Goal: Communication & Community: Answer question/provide support

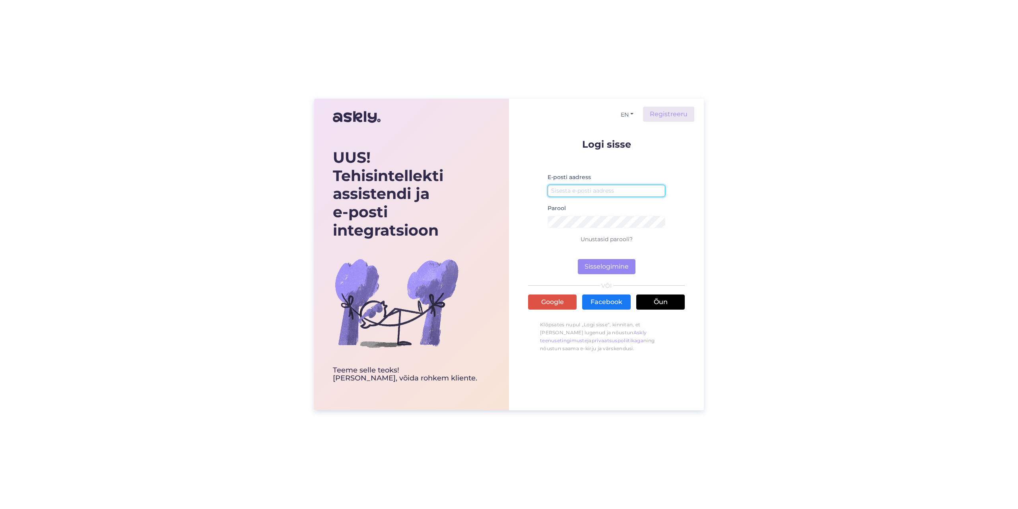
click at [556, 186] on input "email" at bounding box center [607, 191] width 118 height 12
type input "[EMAIL_ADDRESS][PERSON_NAME][DOMAIN_NAME]"
click at [578, 259] on button "Sisselogimine" at bounding box center [607, 266] width 58 height 15
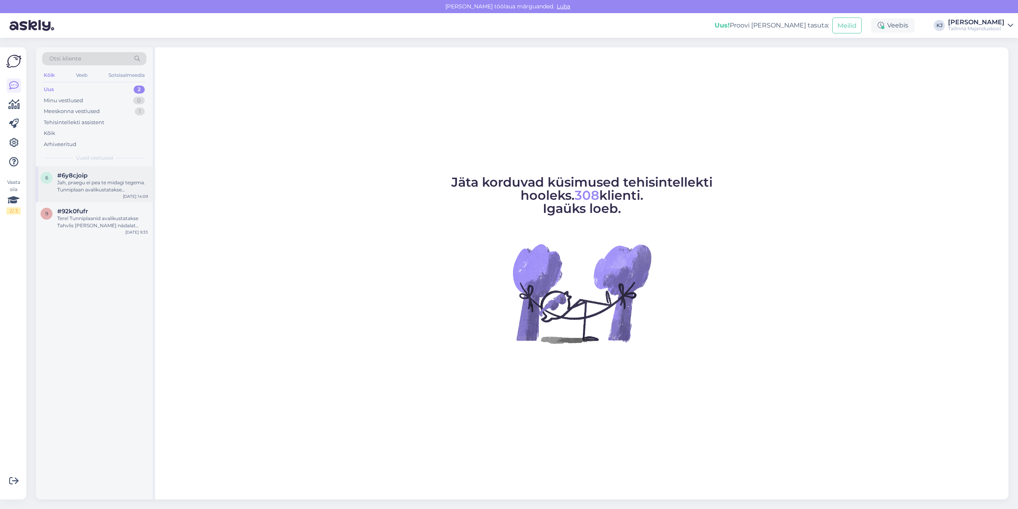
click at [110, 184] on font "Jah, praegu ei pea te midagi tegema. Tunniplaan avalikustatakse [PERSON_NAME] n…" at bounding box center [101, 192] width 88 height 27
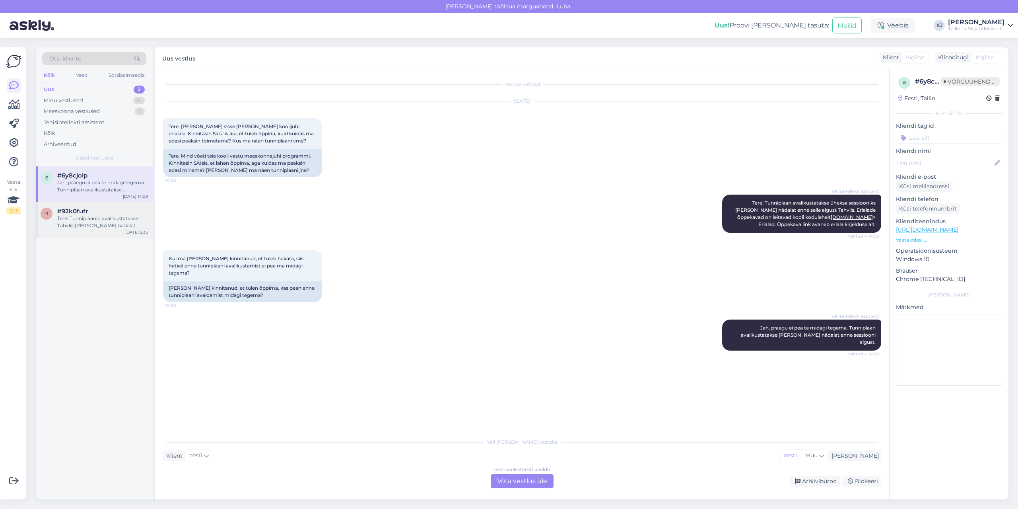
click at [112, 222] on font "Tere! Tunniplaanid avalikustatakse Tahvlis [PERSON_NAME] nädalat enne sessiooni…" at bounding box center [101, 250] width 89 height 70
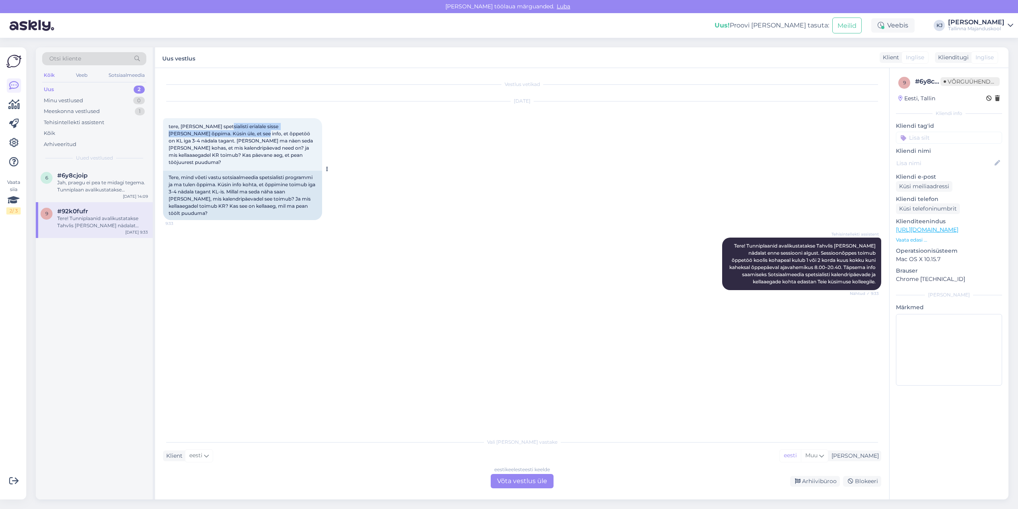
drag, startPoint x: 227, startPoint y: 127, endPoint x: 227, endPoint y: 132, distance: 5.2
click at [227, 132] on font "tere, [PERSON_NAME] spetsialisti erialale sisse [PERSON_NAME] õppima. Küsin üle…" at bounding box center [242, 144] width 146 height 42
drag, startPoint x: 229, startPoint y: 142, endPoint x: 232, endPoint y: 148, distance: 6.4
click at [232, 148] on font "tere, [PERSON_NAME] spetsialisti erialale sisse [PERSON_NAME] õppima. Küsin üle…" at bounding box center [242, 144] width 146 height 42
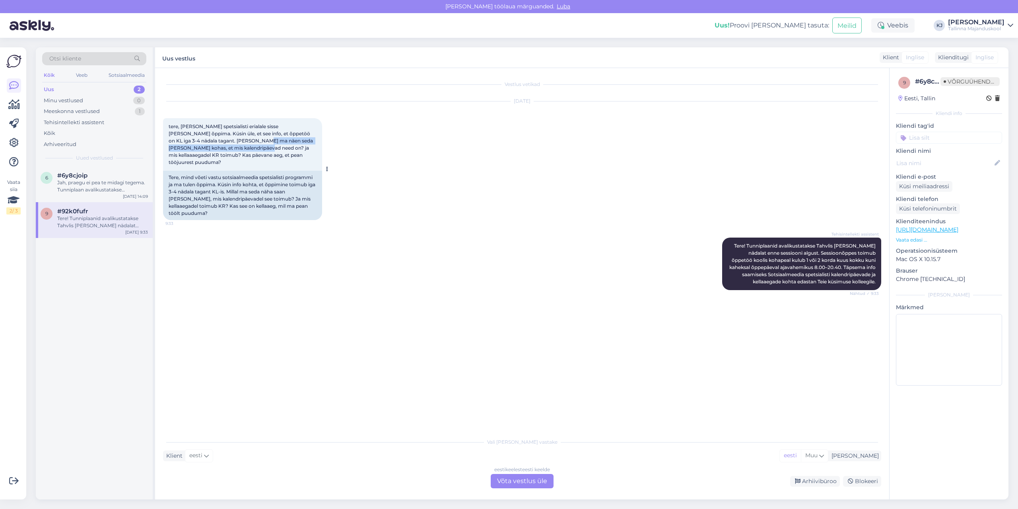
click at [232, 148] on font "tere, [PERSON_NAME] spetsialisti erialale sisse [PERSON_NAME] õppima. Küsin üle…" at bounding box center [242, 144] width 146 height 42
drag, startPoint x: 233, startPoint y: 151, endPoint x: 402, endPoint y: 179, distance: 170.9
click at [402, 179] on div "[DATE] tere, [PERSON_NAME] Sotsiaalmeedia spetsialisti erialale sisse [PERSON_N…" at bounding box center [522, 161] width 718 height 136
click at [377, 160] on div "[DATE] tere, [PERSON_NAME] Sotsiaalmeedia spetsialisti erialale sisse [PERSON_N…" at bounding box center [522, 161] width 718 height 136
drag, startPoint x: 243, startPoint y: 158, endPoint x: 252, endPoint y: 156, distance: 9.3
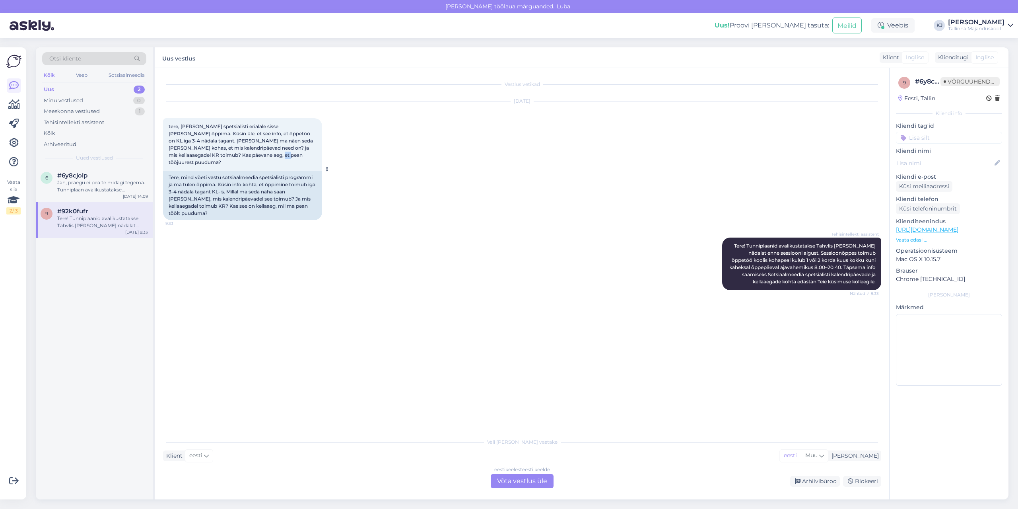
click at [252, 156] on font "tere, [PERSON_NAME] spetsialisti erialale sisse [PERSON_NAME] õppima. Küsin üle…" at bounding box center [242, 144] width 146 height 42
drag, startPoint x: 252, startPoint y: 156, endPoint x: 219, endPoint y: 150, distance: 33.9
click at [220, 150] on font "tere, [PERSON_NAME] spetsialisti erialale sisse [PERSON_NAME] õppima. Küsin üle…" at bounding box center [242, 144] width 146 height 42
click at [219, 150] on font "tere, [PERSON_NAME] spetsialisti erialale sisse [PERSON_NAME] õppima. Küsin üle…" at bounding box center [242, 144] width 146 height 42
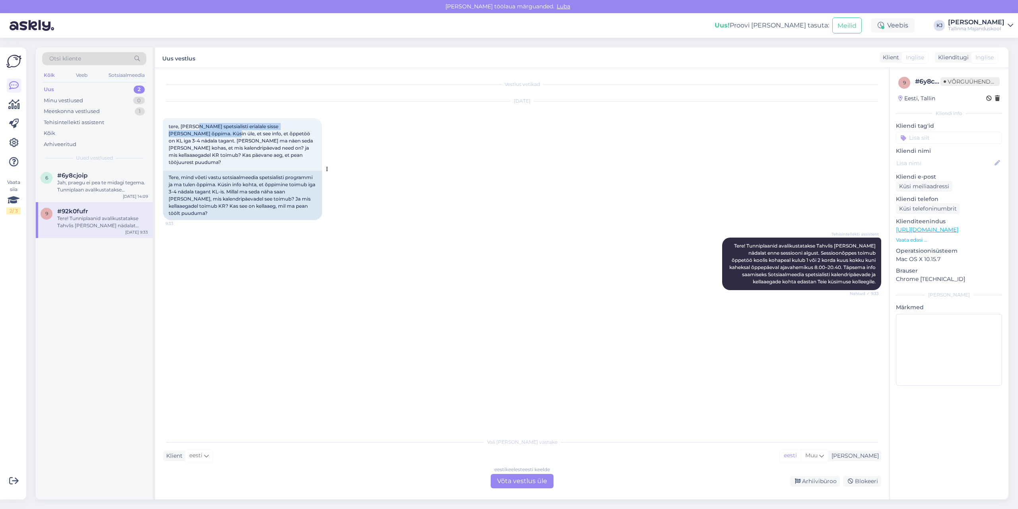
drag, startPoint x: 195, startPoint y: 125, endPoint x: 195, endPoint y: 133, distance: 7.6
click at [195, 133] on font "tere, [PERSON_NAME] spetsialisti erialale sisse [PERSON_NAME] õppima. Küsin üle…" at bounding box center [242, 144] width 146 height 42
drag, startPoint x: 173, startPoint y: 132, endPoint x: 230, endPoint y: 137, distance: 57.0
click at [230, 137] on div "tere, [PERSON_NAME] spetsialisti erialale sisse [PERSON_NAME] õppima. Küsin üle…" at bounding box center [242, 144] width 159 height 53
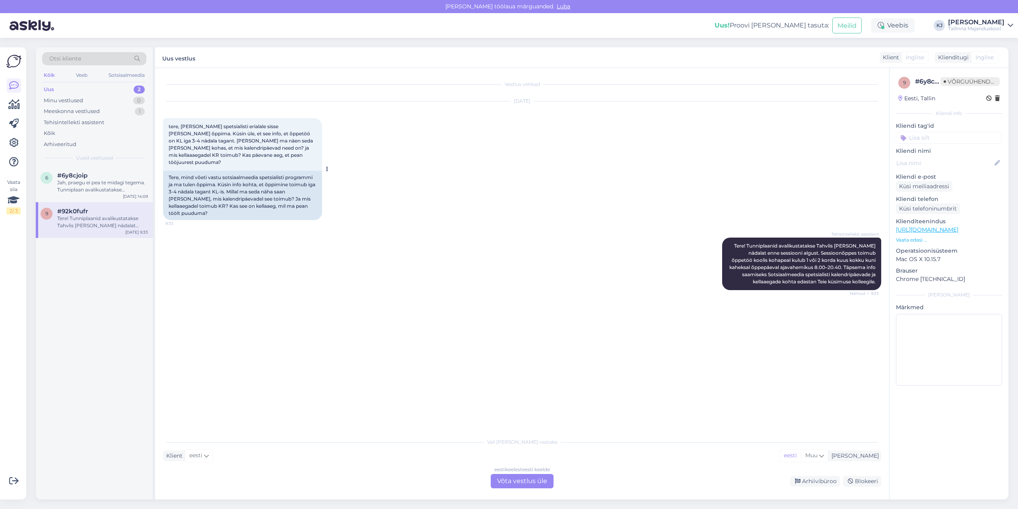
click at [225, 141] on font "tere, [PERSON_NAME] spetsialisti erialale sisse [PERSON_NAME] õppima. Küsin üle…" at bounding box center [242, 144] width 146 height 42
drag, startPoint x: 208, startPoint y: 134, endPoint x: 249, endPoint y: 138, distance: 41.2
click at [249, 138] on font "tere, [PERSON_NAME] spetsialisti erialale sisse [PERSON_NAME] õppima. Küsin üle…" at bounding box center [242, 144] width 146 height 42
drag, startPoint x: 233, startPoint y: 138, endPoint x: 266, endPoint y: 142, distance: 32.9
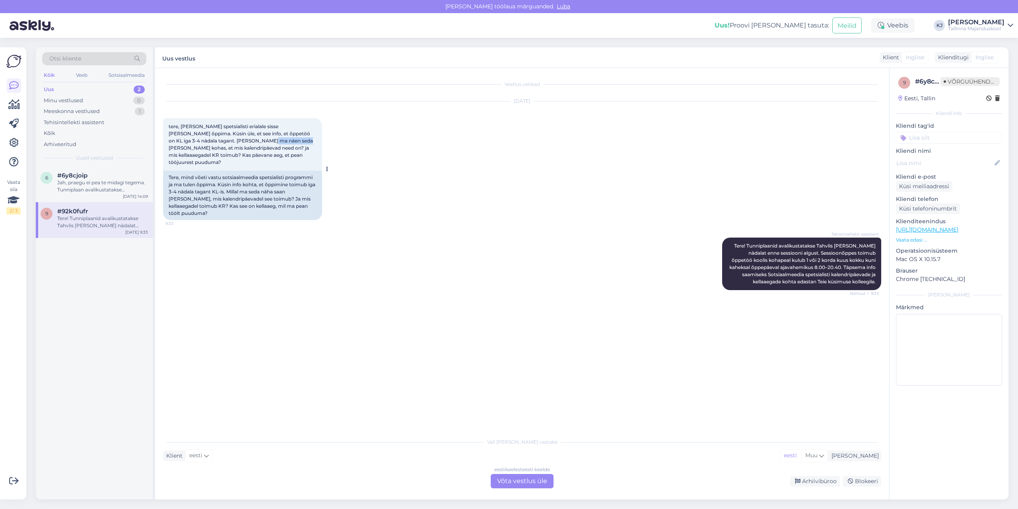
click at [266, 142] on font "tere, [PERSON_NAME] spetsialisti erialale sisse [PERSON_NAME] õppima. Küsin üle…" at bounding box center [242, 144] width 146 height 42
drag, startPoint x: 266, startPoint y: 142, endPoint x: 269, endPoint y: 153, distance: 11.2
click at [269, 153] on font "tere, [PERSON_NAME] spetsialisti erialale sisse [PERSON_NAME] õppima. Küsin üle…" at bounding box center [242, 144] width 146 height 42
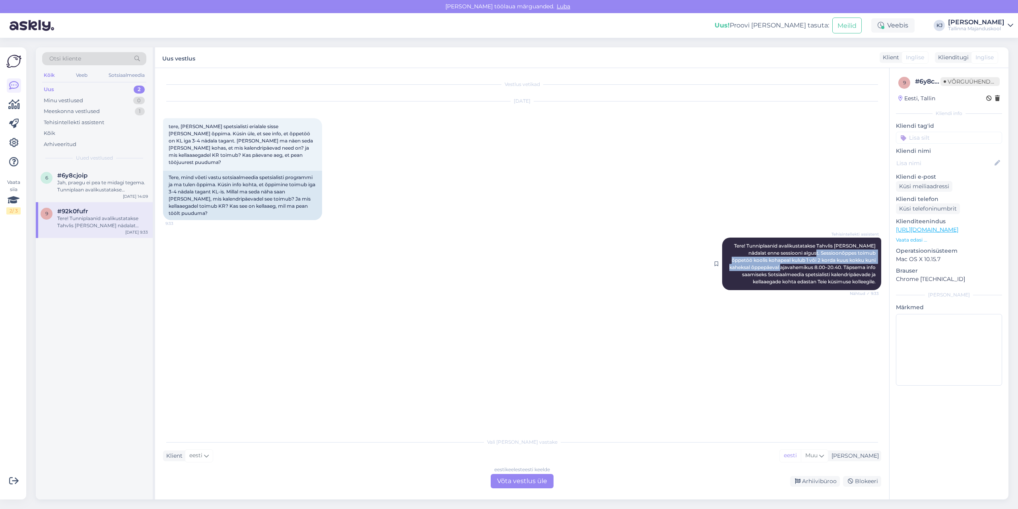
drag, startPoint x: 786, startPoint y: 249, endPoint x: 790, endPoint y: 258, distance: 10.2
click at [790, 258] on div "Tehisintellekti assistent Tere! Tunniplaanid avalikustatakse Tahvlis [PERSON_NA…" at bounding box center [801, 263] width 159 height 53
click at [790, 259] on font "Tere! Tunniplaanid avalikustatakse Tahvlis [PERSON_NAME] nädalat enne sessiooni…" at bounding box center [803, 264] width 148 height 42
drag, startPoint x: 830, startPoint y: 274, endPoint x: 796, endPoint y: 251, distance: 41.5
click at [796, 251] on font "Tere! Tunniplaanid avalikustatakse Tahvlis [PERSON_NAME] nädalat enne sessiooni…" at bounding box center [803, 264] width 148 height 42
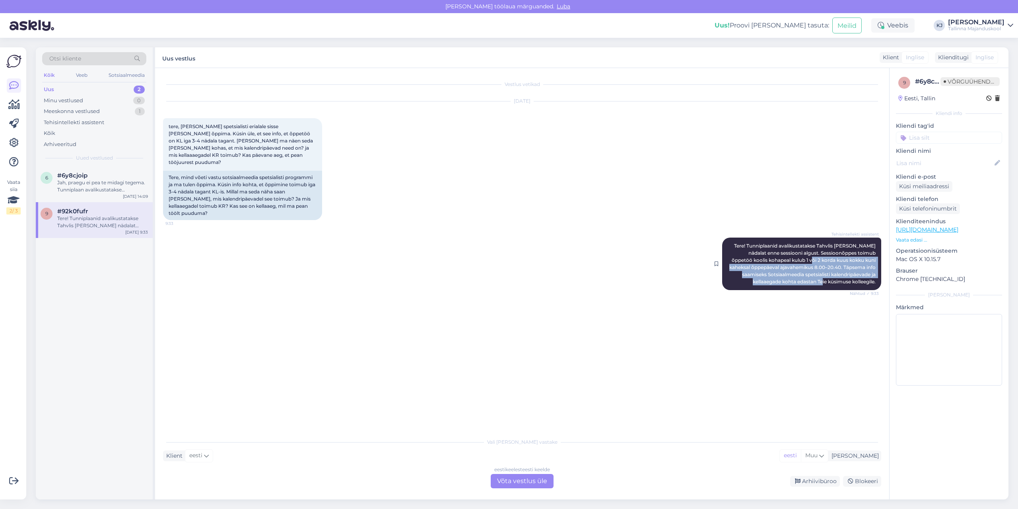
click at [796, 250] on font "Tere! Tunniplaanid avalikustatakse Tahvlis [PERSON_NAME] nädalat enne sessiooni…" at bounding box center [803, 264] width 148 height 42
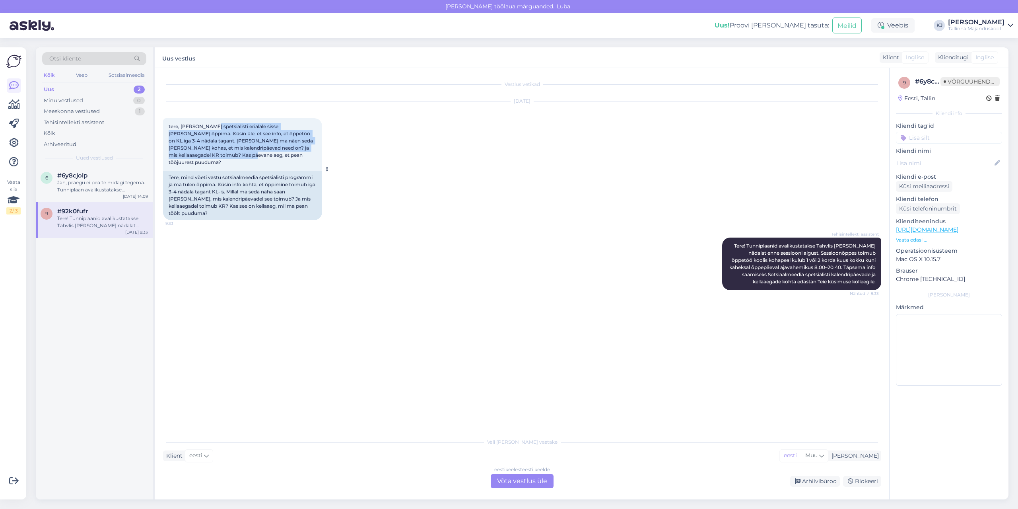
drag, startPoint x: 214, startPoint y: 149, endPoint x: 217, endPoint y: 154, distance: 5.5
click at [216, 154] on font "tere, [PERSON_NAME] spetsialisti erialale sisse [PERSON_NAME] õppima. Küsin üle…" at bounding box center [242, 144] width 146 height 42
click at [217, 154] on font "tere, [PERSON_NAME] spetsialisti erialale sisse [PERSON_NAME] õppima. Küsin üle…" at bounding box center [242, 144] width 146 height 42
click at [516, 483] on font "Võta vestlus üle" at bounding box center [522, 481] width 50 height 8
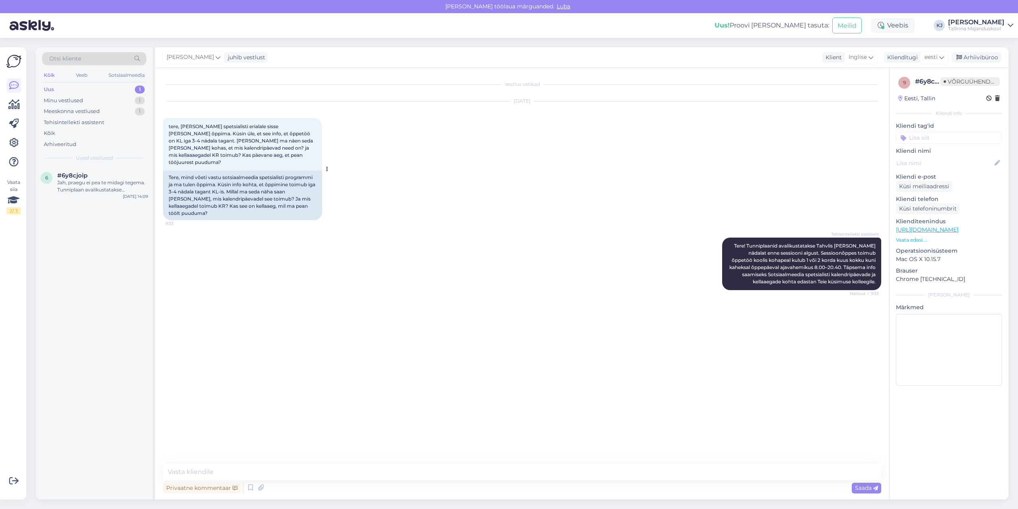
click at [269, 142] on font "tere, [PERSON_NAME] spetsialisti erialale sisse [PERSON_NAME] õppima. Küsin üle…" at bounding box center [242, 144] width 146 height 42
click at [291, 463] on div "Vestlus vetikad [DATE] tere, [PERSON_NAME] Sotsiaalmeedia spetsialisti erialale…" at bounding box center [522, 283] width 734 height 431
click at [292, 467] on textarea at bounding box center [522, 471] width 718 height 17
paste textarea "Uued õpperühmad moodustatakse augusti [PERSON_NAME], seega kahjuks ei ole võima…"
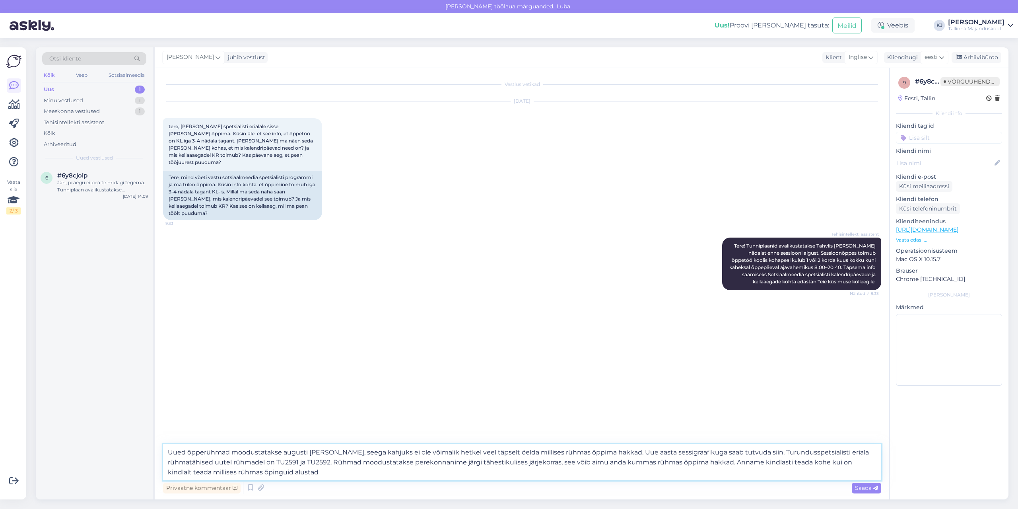
drag, startPoint x: 746, startPoint y: 451, endPoint x: 607, endPoint y: 447, distance: 139.3
click at [607, 447] on textarea "Uued õpperühmad moodustatakse augusti [PERSON_NAME], seega kahjuks ei ole võima…" at bounding box center [522, 462] width 718 height 36
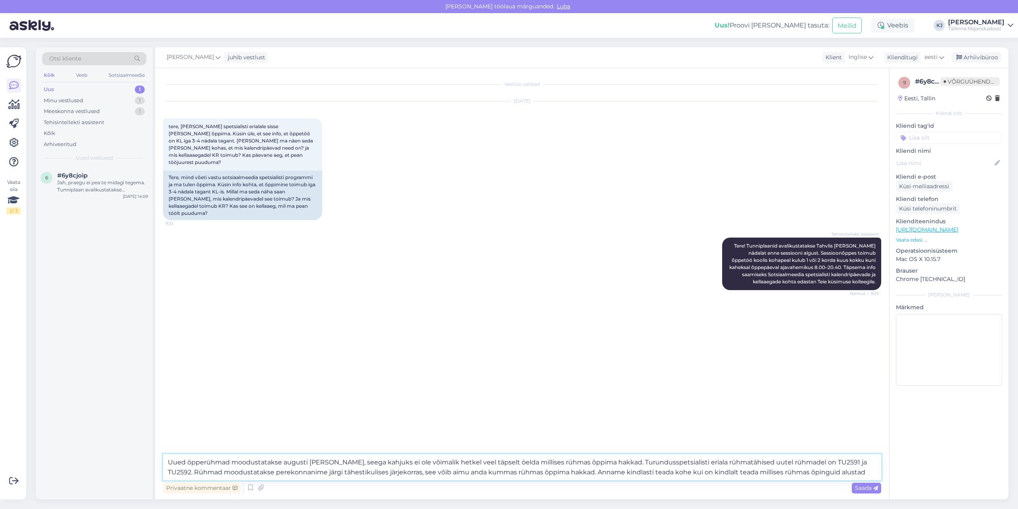
click at [596, 465] on textarea "Uued õpperühmad moodustatakse augusti [PERSON_NAME], seega kahjuks ei ole võima…" at bounding box center [522, 467] width 718 height 26
click at [512, 464] on textarea "Uued õpperühmad moodustatakse augusti [PERSON_NAME], seega kahjuks ei ole võima…" at bounding box center [522, 467] width 718 height 26
click at [622, 470] on textarea "Uued õpperühmad moodustatakse augusti [PERSON_NAME], seega kahjuks ei ole võima…" at bounding box center [522, 467] width 718 height 26
click at [587, 457] on textarea "Uued õpperühmad moodustatakse augusti [PERSON_NAME], seega kahjuks ei ole võima…" at bounding box center [522, 467] width 718 height 26
click at [352, 464] on textarea "Uued õpperühmad moodustatakse augusti [PERSON_NAME], seega kahjuks ei ole võima…" at bounding box center [522, 467] width 718 height 26
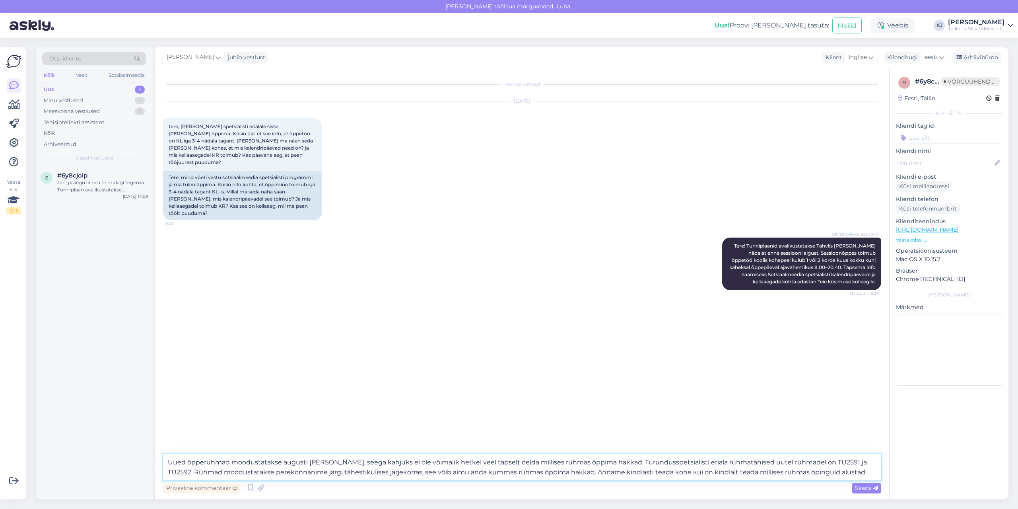
drag, startPoint x: 636, startPoint y: 461, endPoint x: 605, endPoint y: 462, distance: 30.2
click at [605, 462] on textarea "Uued õpperühmad moodustatakse augusti [PERSON_NAME], seega kahjuks ei ole võima…" at bounding box center [522, 467] width 718 height 26
click at [827, 461] on textarea "Uued õpperühmad moodustatakse augusti [PERSON_NAME], seega kahjuks ei ole võima…" at bounding box center [522, 467] width 718 height 26
click at [861, 460] on textarea "Uued õpperühmad moodustatakse augusti [PERSON_NAME], seega kahjuks ei ole võima…" at bounding box center [522, 467] width 718 height 26
click at [244, 463] on textarea "Uued õpperühmad moodustatakse augusti [PERSON_NAME], seega kahjuks ei ole võima…" at bounding box center [522, 467] width 718 height 26
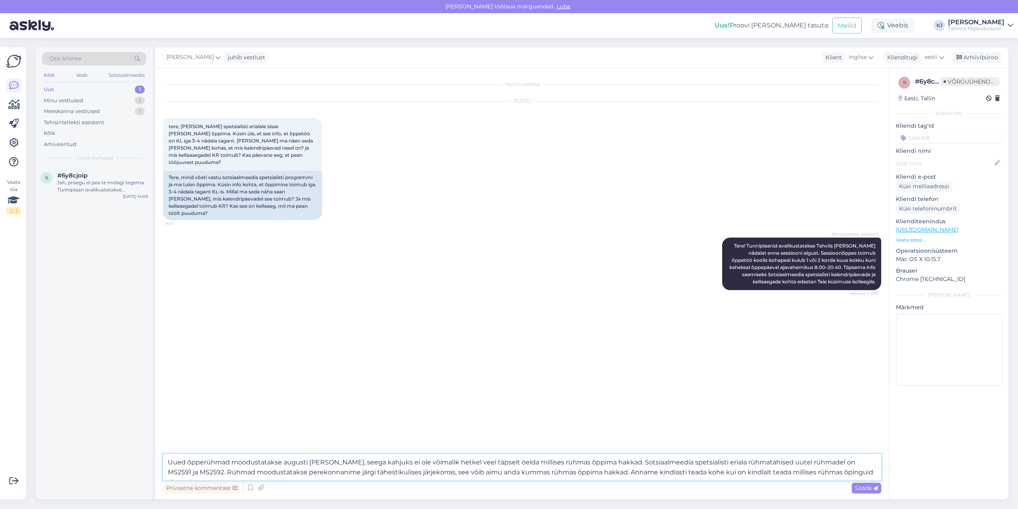
click at [256, 471] on textarea "Uued õpperühmad moodustatakse augusti [PERSON_NAME], seega kahjuks ei ole võima…" at bounding box center [522, 467] width 718 height 26
click at [533, 462] on textarea "Uued õpperühmad moodustatakse augusti [PERSON_NAME], seega kahjuks ei ole võima…" at bounding box center [522, 467] width 718 height 26
click at [788, 475] on textarea "Uued õpperühmad moodustatakse augusti [PERSON_NAME], seega kahjuks ei ole võima…" at bounding box center [522, 467] width 718 height 26
click at [865, 473] on textarea "Uued õpperühmad moodustatakse augusti [PERSON_NAME], seega kahjuks ei ole võima…" at bounding box center [522, 467] width 718 height 26
click at [852, 475] on textarea "Uued õpperühmad moodustatakse augusti [PERSON_NAME], seega kahjuks ei ole võima…" at bounding box center [522, 467] width 718 height 26
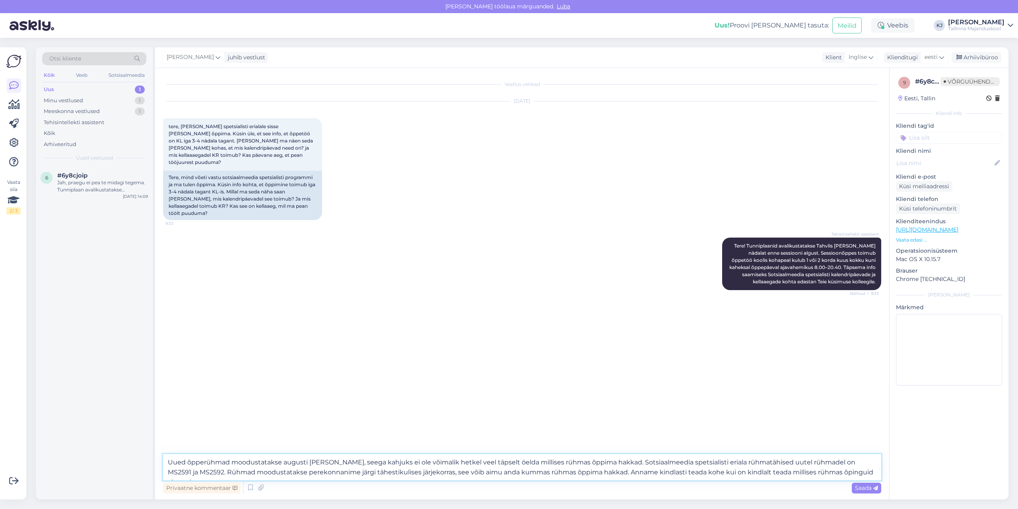
click at [273, 460] on textarea "Uued õpperühmad moodustatakse augusti [PERSON_NAME], seega kahjuks ei ole võima…" at bounding box center [522, 467] width 718 height 26
type textarea "Uued õpperühmad moodustatakse augusti [PERSON_NAME], seega kahjuks ei ole võima…"
click at [862, 484] on font "Saada" at bounding box center [863, 487] width 17 height 7
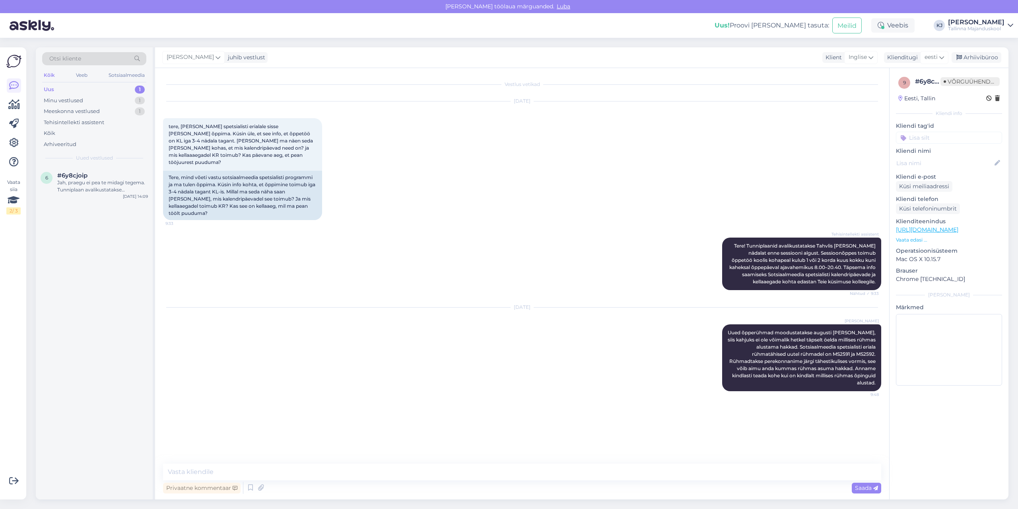
click at [956, 141] on input at bounding box center [949, 138] width 106 height 12
type input "sots"
click at [949, 161] on div "Sotsiaalmeedia spetsialist" at bounding box center [949, 159] width 69 height 8
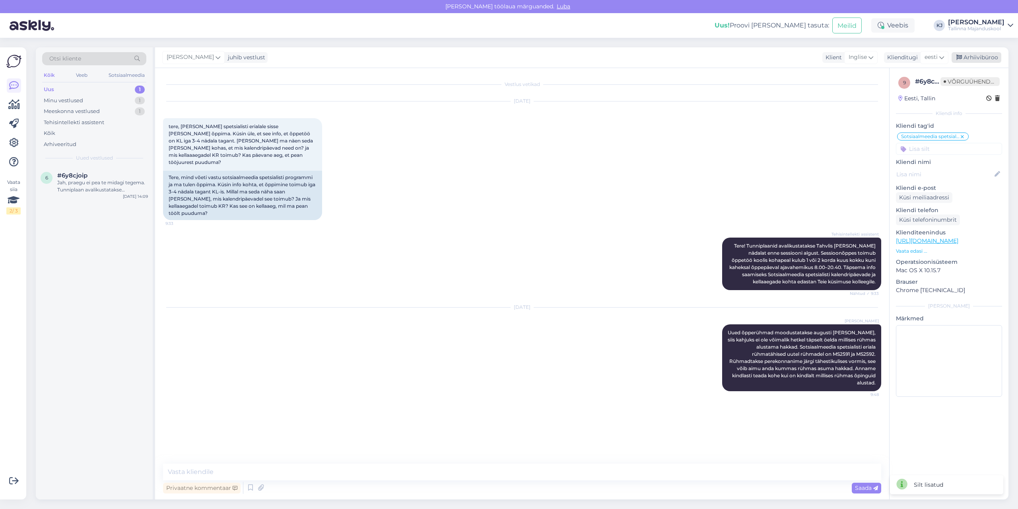
click at [985, 57] on font "Arhiivibüroo" at bounding box center [981, 57] width 35 height 7
click at [999, 27] on font "Tallinna Majanduskool" at bounding box center [974, 28] width 53 height 6
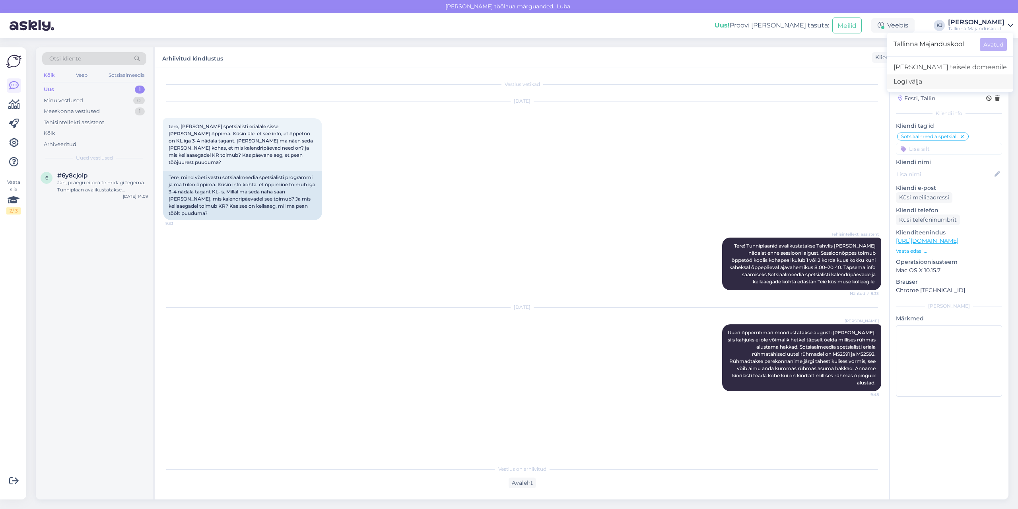
click at [951, 78] on div "Logi välja" at bounding box center [950, 81] width 126 height 14
